Goal: Communication & Community: Answer question/provide support

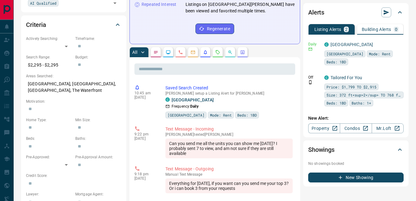
scroll to position [161, 0]
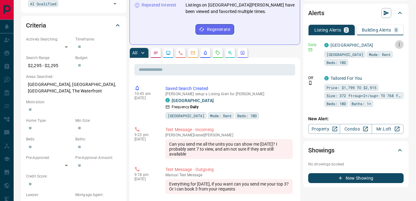
click at [399, 49] on button "button" at bounding box center [399, 44] width 9 height 9
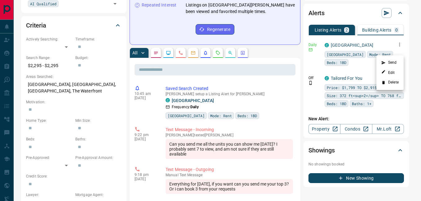
click at [390, 64] on li "Send" at bounding box center [389, 63] width 27 height 10
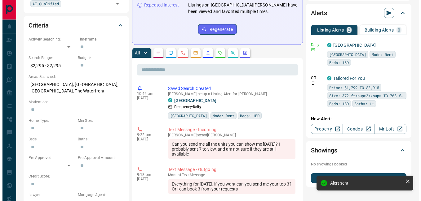
scroll to position [0, 0]
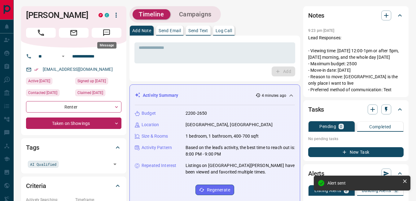
click at [111, 35] on button "Message" at bounding box center [107, 33] width 30 height 10
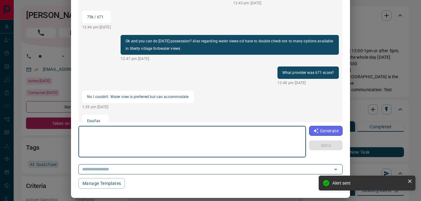
scroll to position [611, 0]
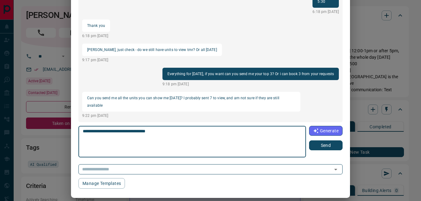
type textarea "**********"
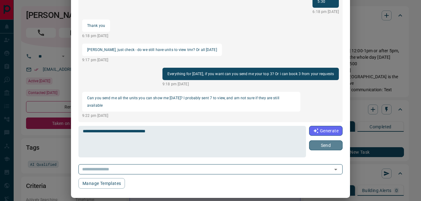
click at [320, 146] on button "Send" at bounding box center [325, 146] width 33 height 10
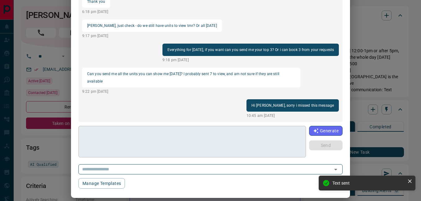
scroll to position [52, 0]
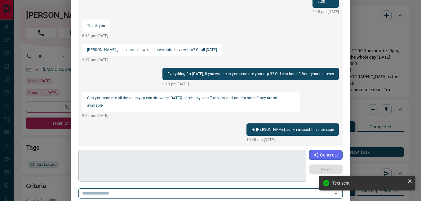
click at [211, 145] on div "load more 75k / 671 12:44 pm [DATE] Ok and you can do [DATE] possession? Also r…" at bounding box center [210, 69] width 264 height 155
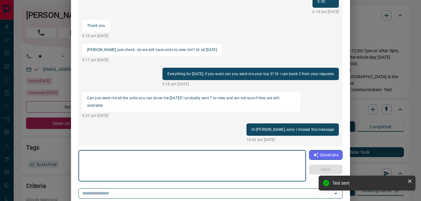
click at [196, 157] on textarea at bounding box center [192, 166] width 219 height 26
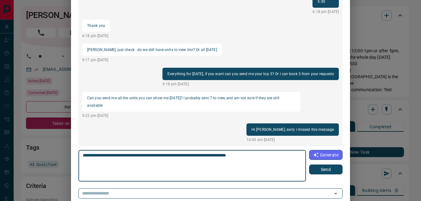
type textarea "**********"
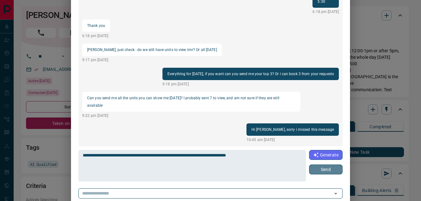
click at [331, 172] on button "Send" at bounding box center [325, 170] width 33 height 10
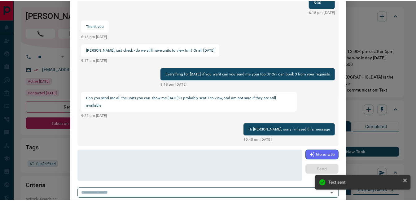
scroll to position [28, 0]
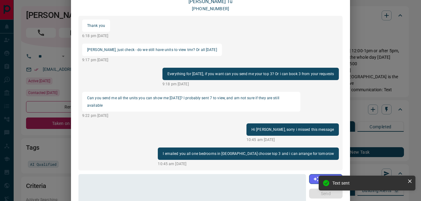
click at [362, 62] on div "[PERSON_NAME] [PHONE_NUMBER] load more Ok and you can do [DATE] possession? Als…" at bounding box center [210, 100] width 421 height 201
